Goal: Check status: Check status

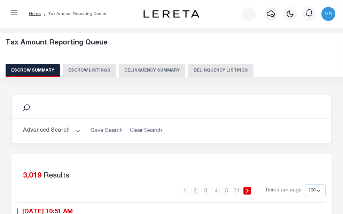
select select "100"
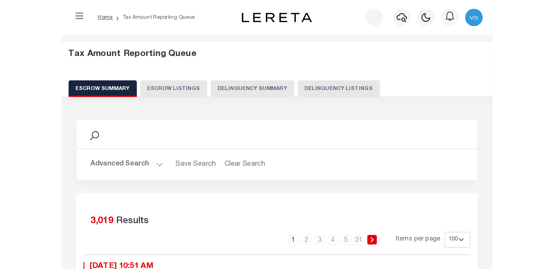
scroll to position [70, 0]
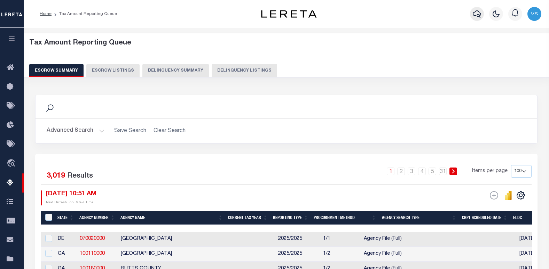
click at [342, 16] on button "button" at bounding box center [477, 14] width 14 height 14
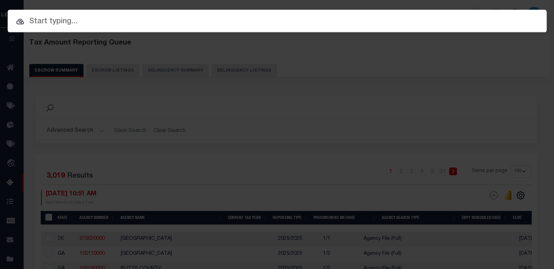
paste input "10040053"
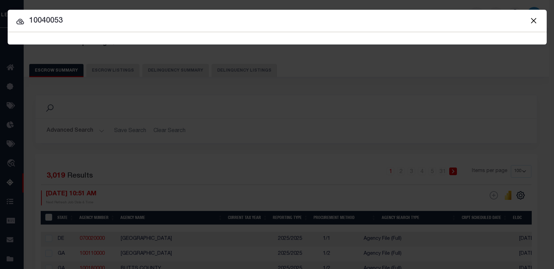
type input "10040053"
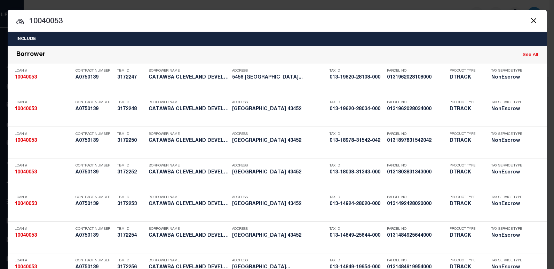
click at [66, 23] on input "10040053" at bounding box center [277, 22] width 539 height 12
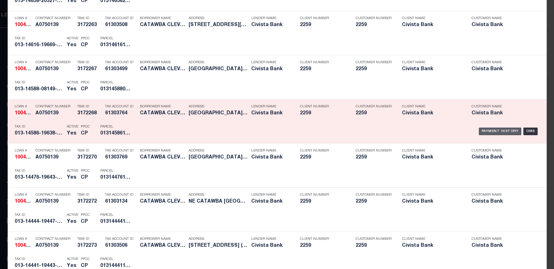
click at [342, 130] on div "Payment History" at bounding box center [500, 132] width 43 height 8
